Goal: Find specific page/section: Find specific page/section

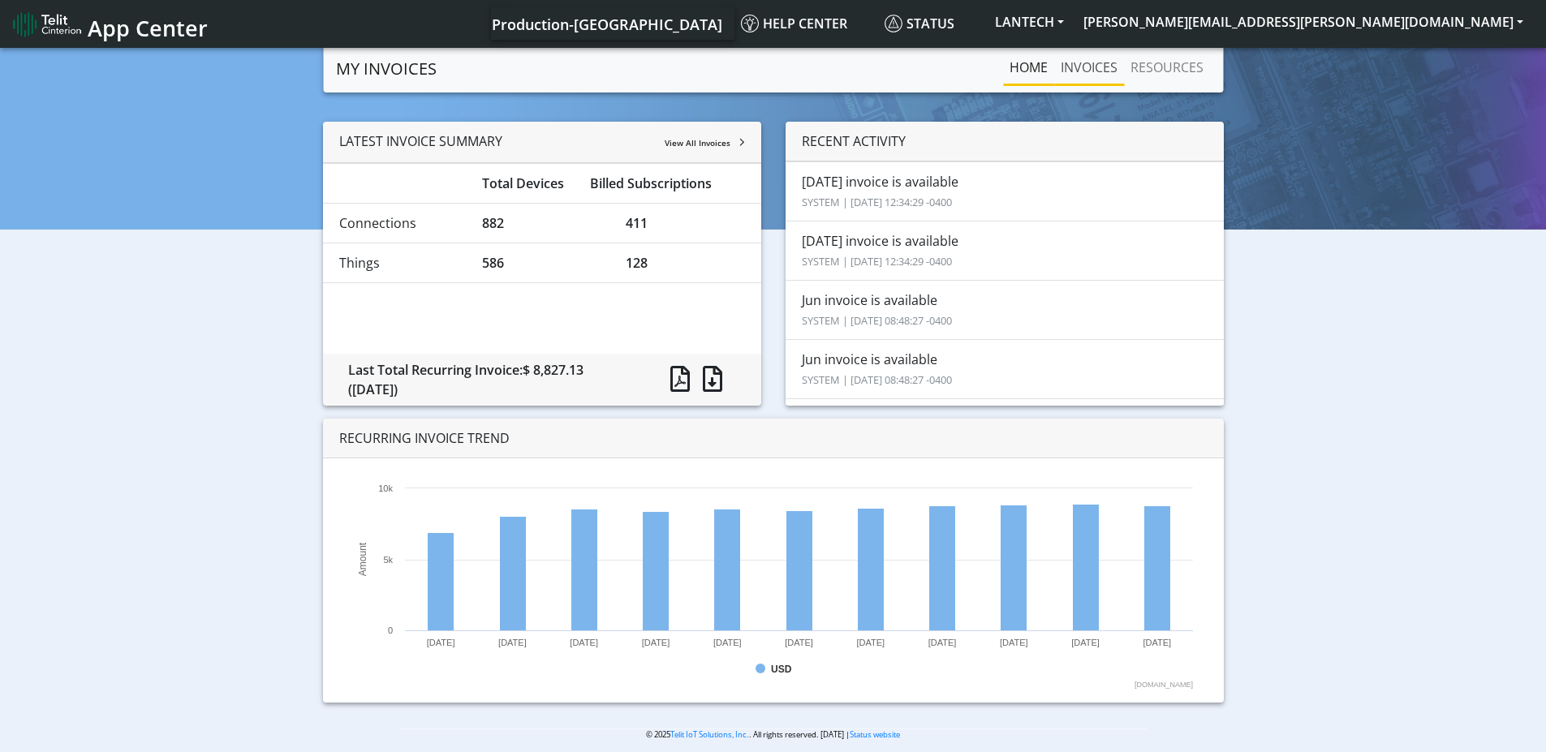
click at [1089, 63] on link "INVOICES" at bounding box center [1089, 67] width 70 height 32
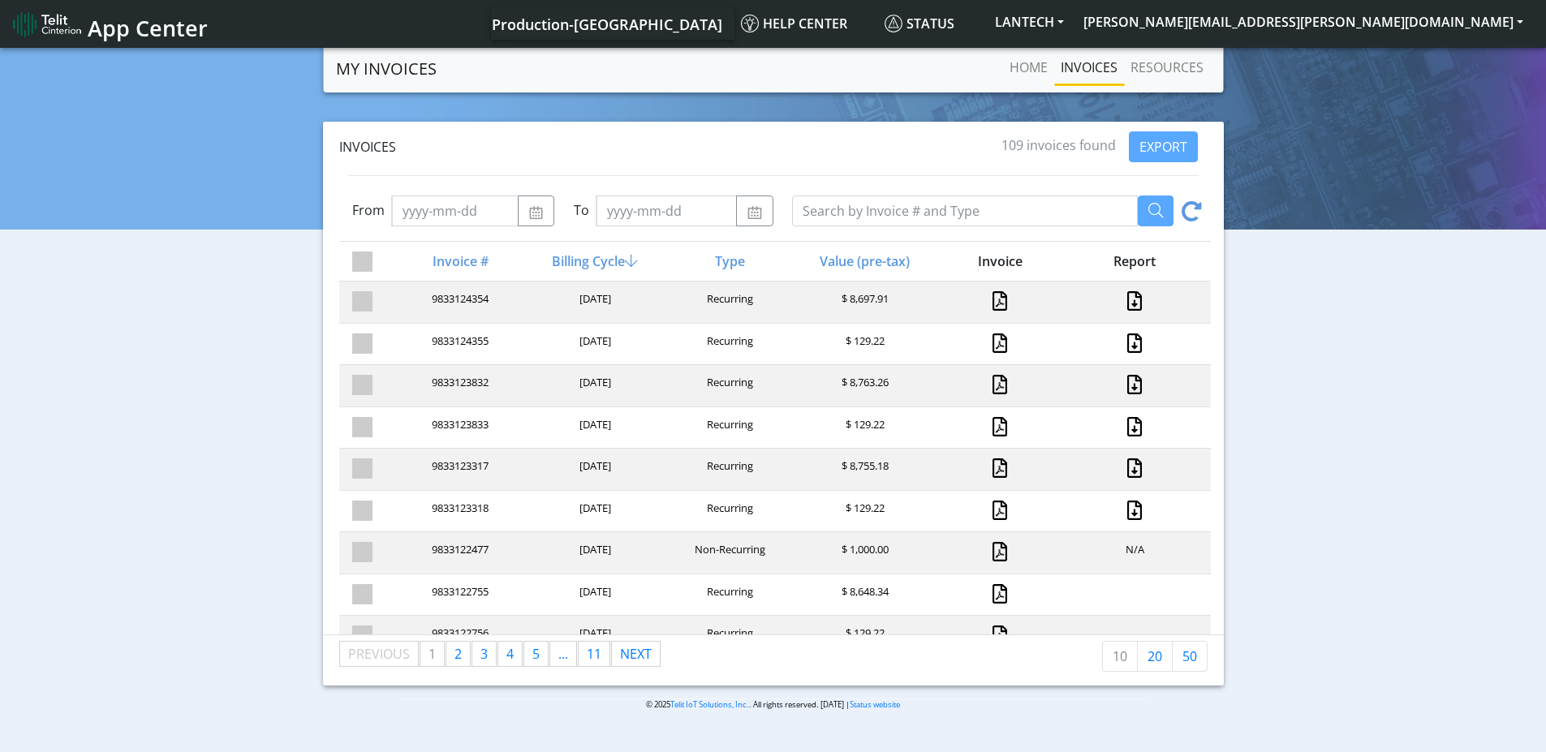
click at [245, 329] on div "Invoices 109 invoices found EXPORT From To Invoice # Billing Cycle Type Value (…" at bounding box center [773, 404] width 1522 height 564
click at [722, 28] on span "Production-[GEOGRAPHIC_DATA]" at bounding box center [607, 24] width 231 height 19
click at [847, 24] on span "Help center" at bounding box center [794, 24] width 106 height 18
click at [1074, 15] on button "LANTECH" at bounding box center [1029, 21] width 88 height 29
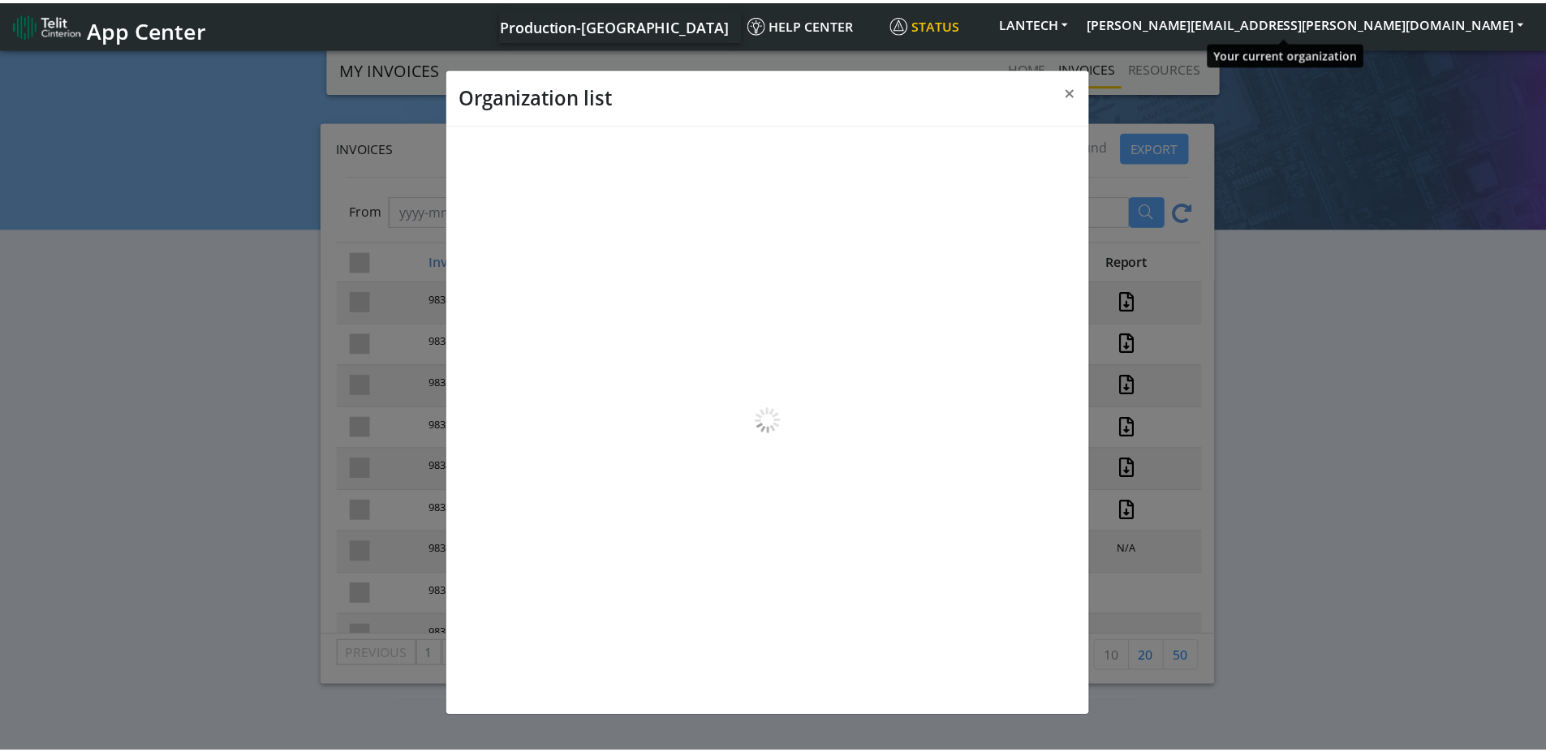
scroll to position [6, 0]
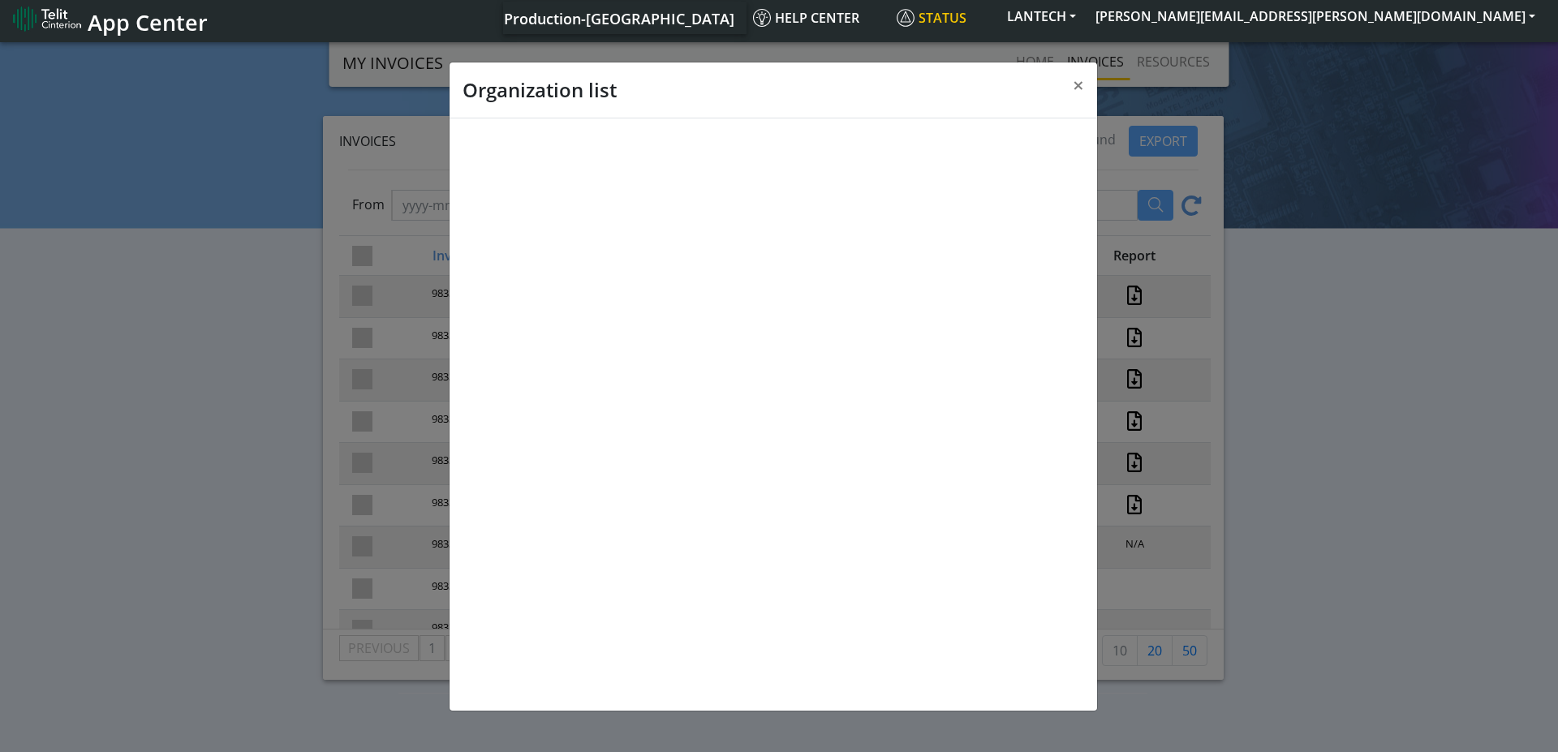
click at [967, 17] on span "Status" at bounding box center [932, 18] width 70 height 18
click at [1078, 83] on span "×" at bounding box center [1078, 84] width 11 height 27
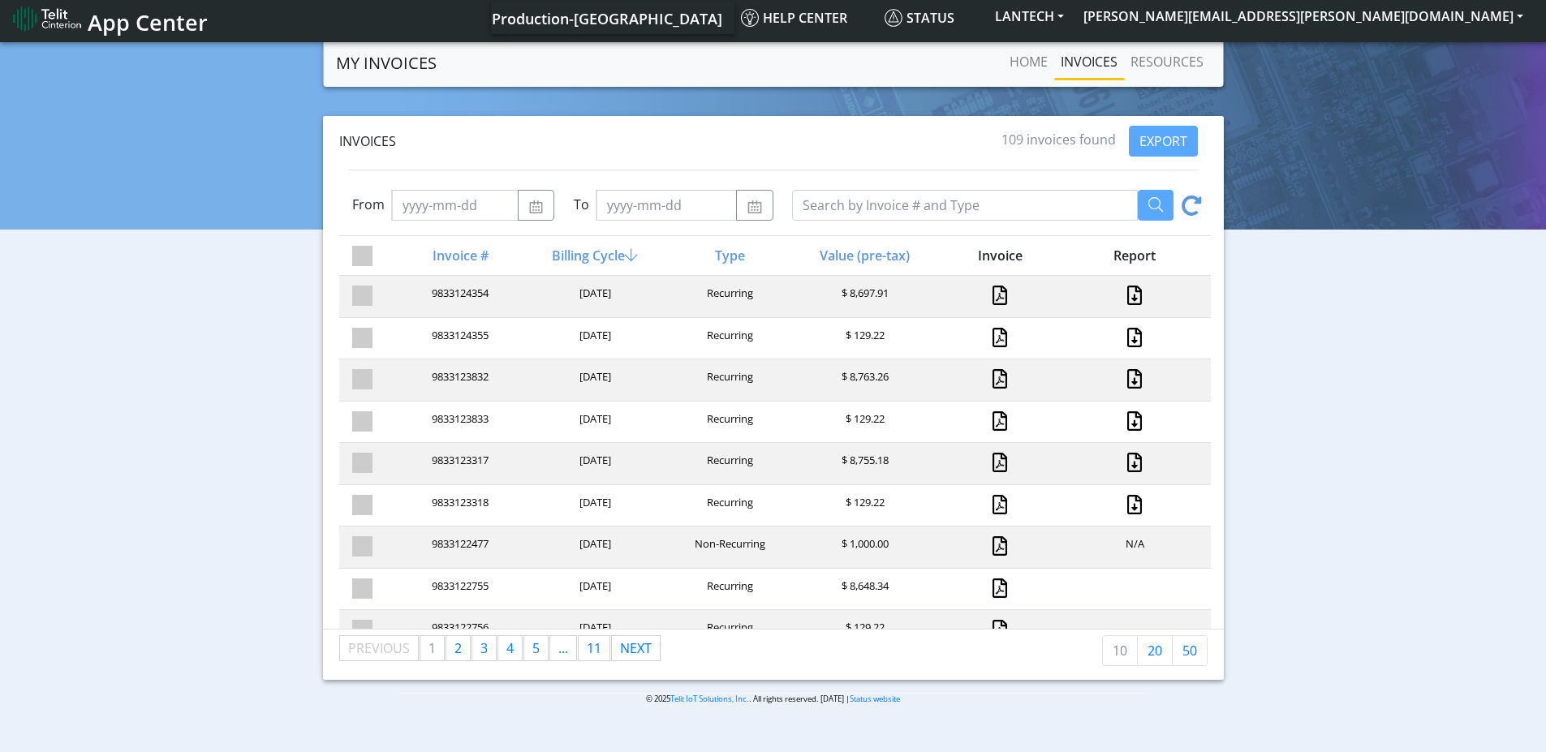
click at [117, 23] on span "App Center" at bounding box center [148, 22] width 120 height 30
